Goal: Information Seeking & Learning: Learn about a topic

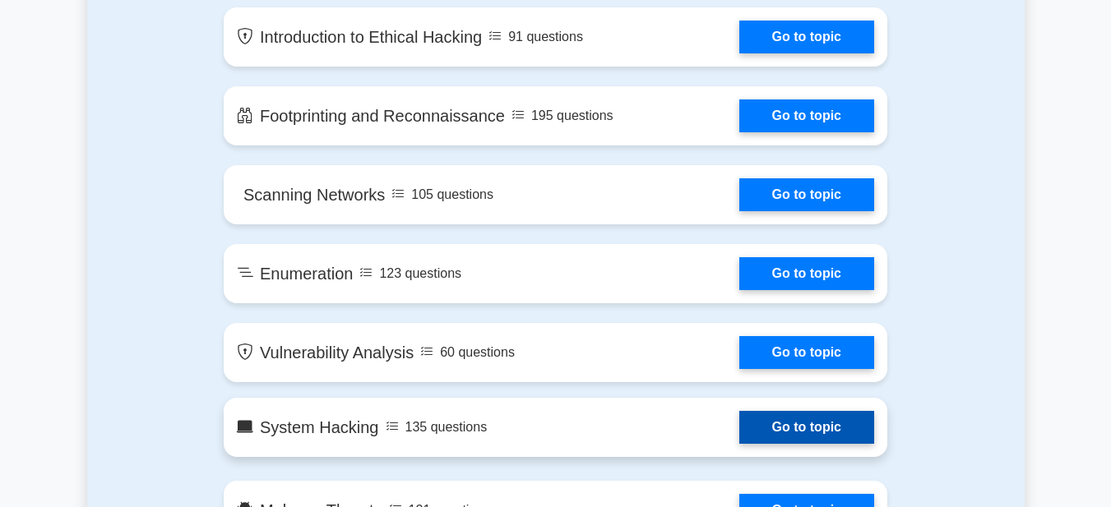
scroll to position [822, 0]
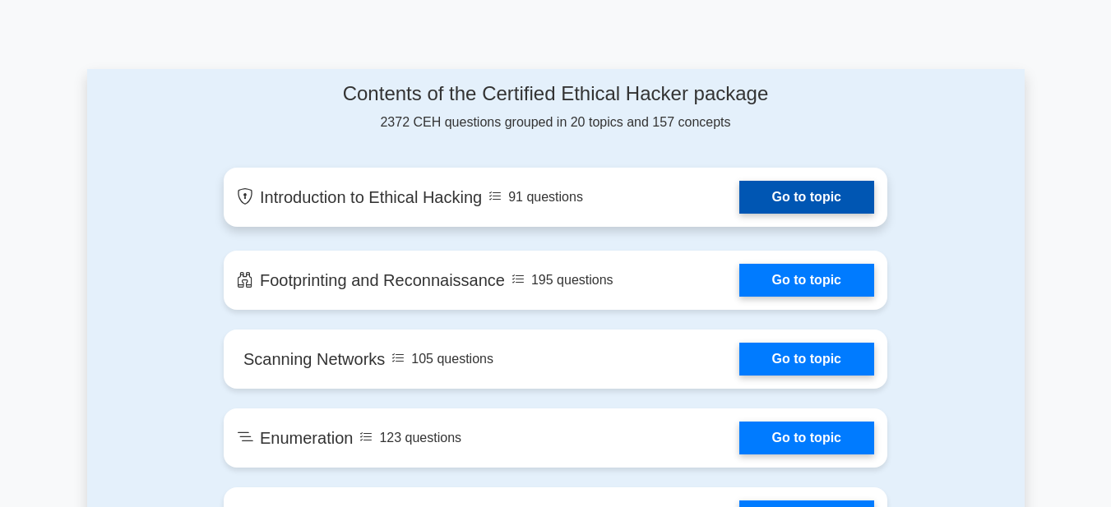
click at [739, 188] on link "Go to topic" at bounding box center [806, 197] width 135 height 33
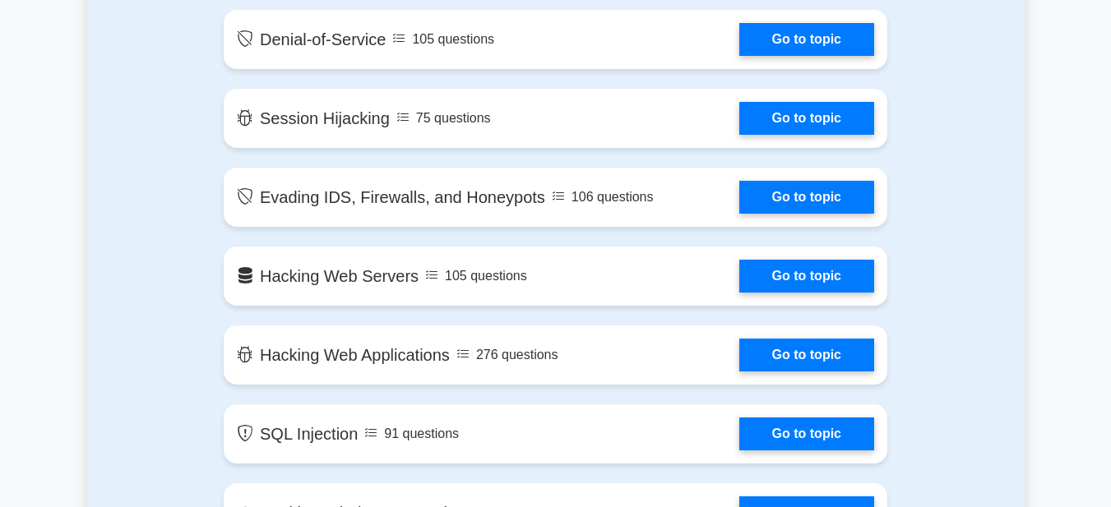
scroll to position [873, 0]
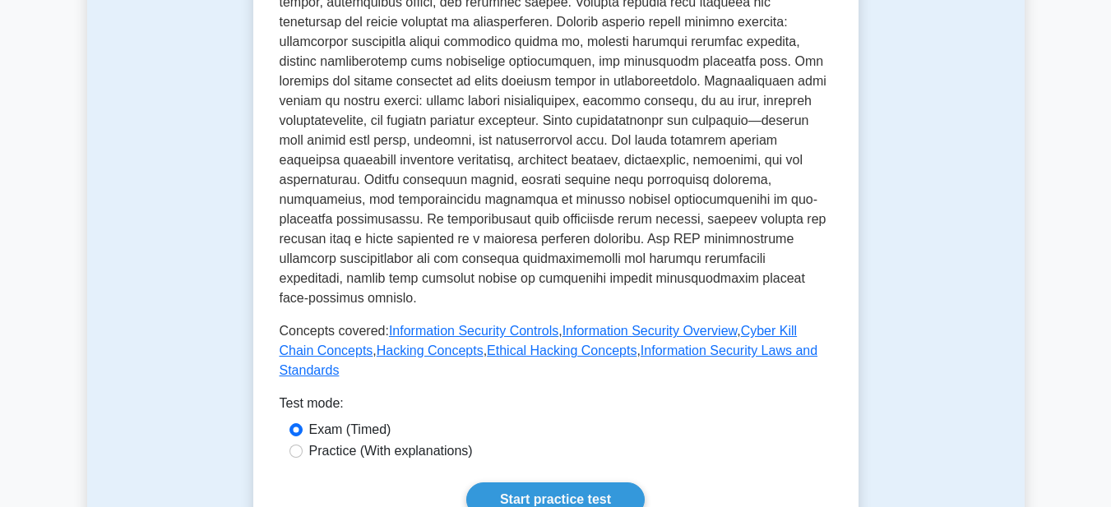
scroll to position [658, 0]
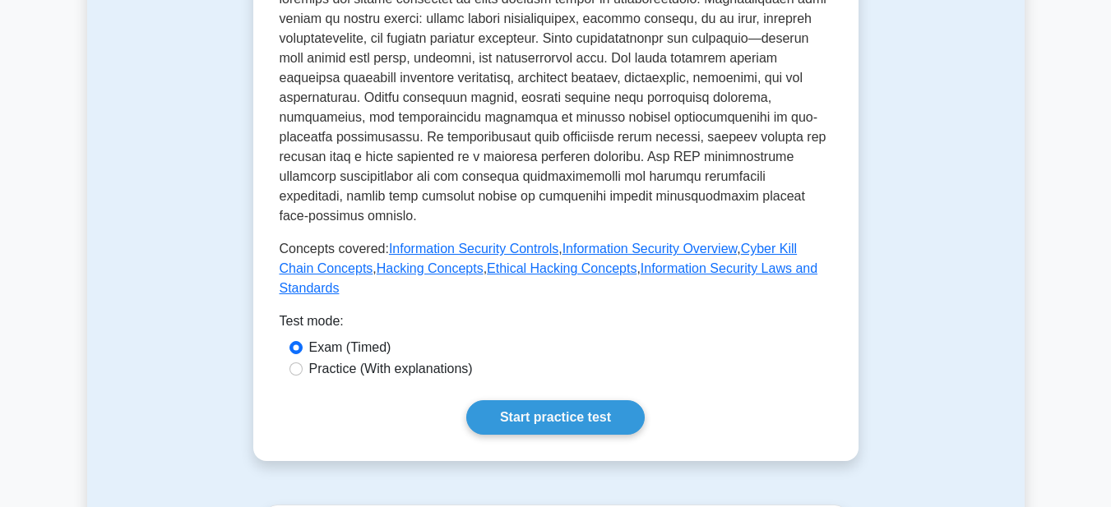
click at [432, 359] on label "Practice (With explanations)" at bounding box center [391, 369] width 164 height 20
click at [303, 363] on input "Practice (With explanations)" at bounding box center [295, 369] width 13 height 13
radio input "true"
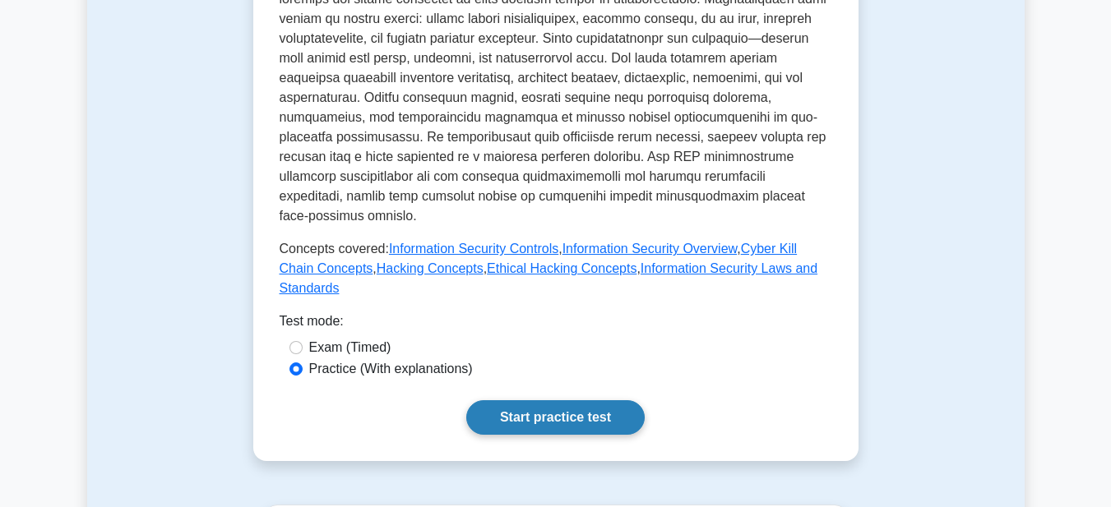
click at [504, 400] on link "Start practice test" at bounding box center [555, 417] width 178 height 35
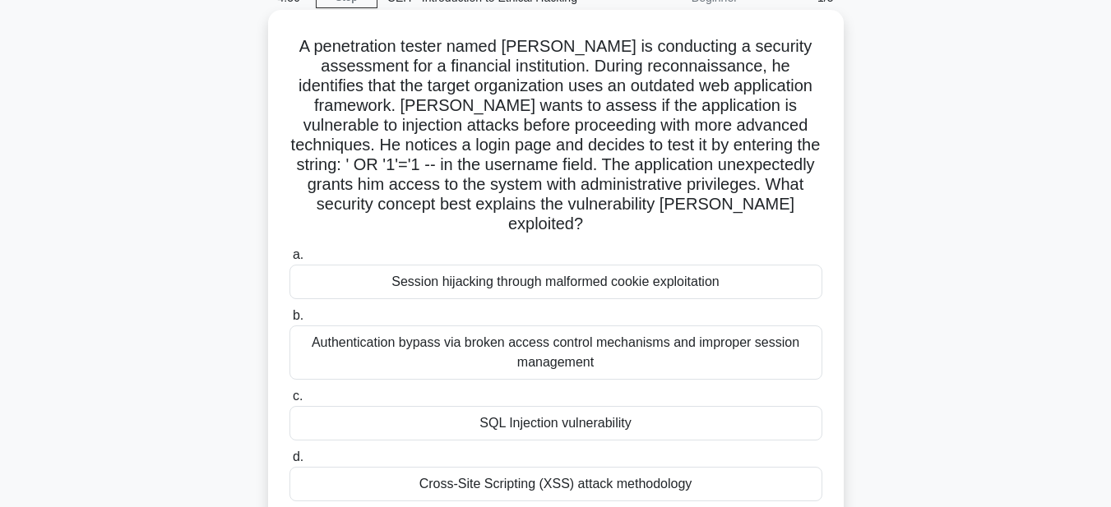
scroll to position [247, 0]
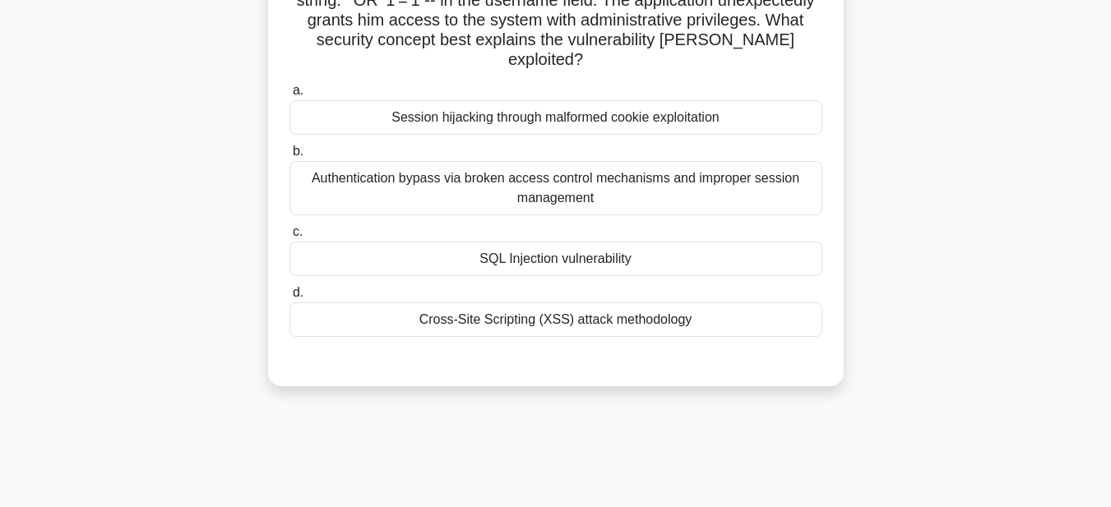
click at [469, 303] on div "Cross-Site Scripting (XSS) attack methodology" at bounding box center [555, 320] width 533 height 35
click at [289, 299] on input "d. Cross-Site Scripting (XSS) attack methodology" at bounding box center [289, 293] width 0 height 11
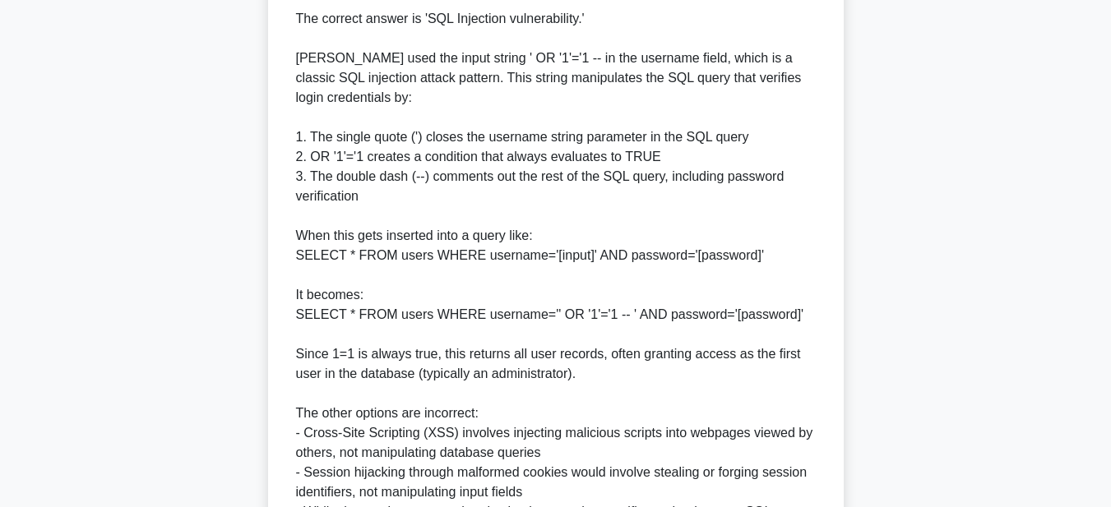
scroll to position [805, 0]
